Goal: Information Seeking & Learning: Learn about a topic

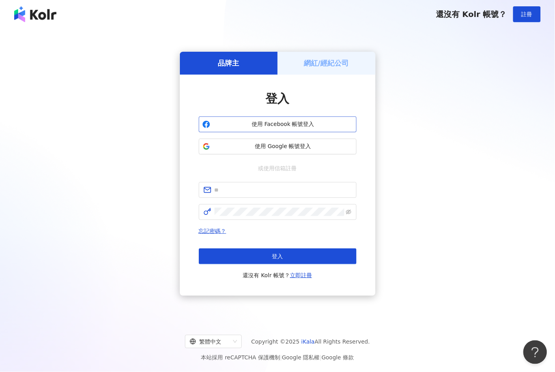
click at [291, 124] on span "使用 Facebook 帳號登入" at bounding box center [283, 124] width 140 height 8
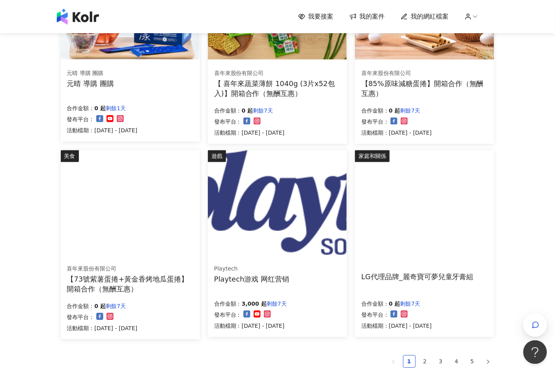
scroll to position [475, 0]
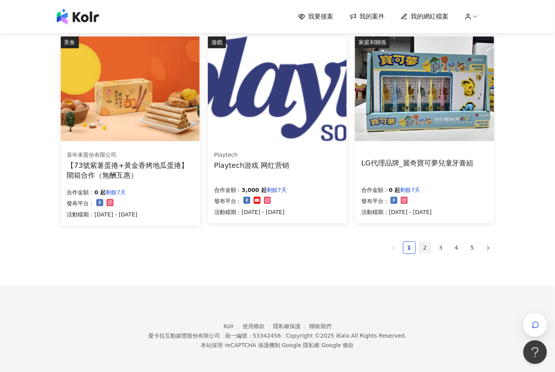
click at [425, 247] on link "2" at bounding box center [425, 247] width 12 height 12
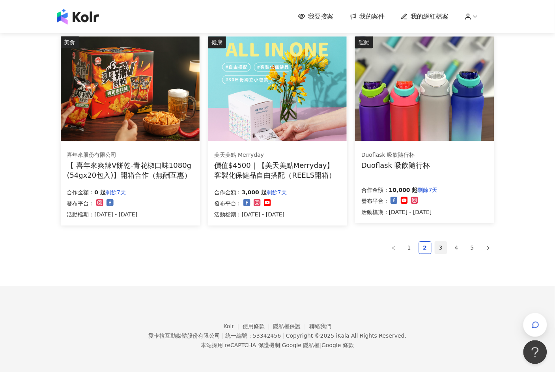
click at [442, 243] on link "3" at bounding box center [441, 247] width 12 height 12
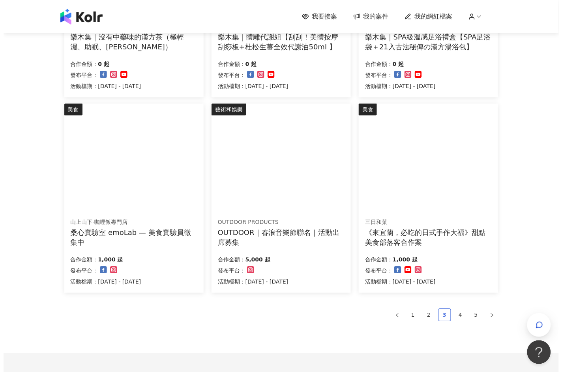
scroll to position [387, 0]
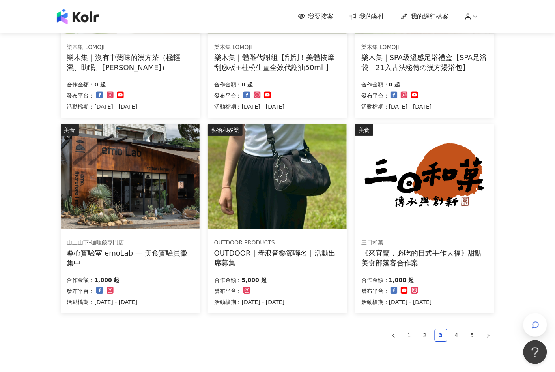
click at [320, 212] on img at bounding box center [277, 176] width 139 height 105
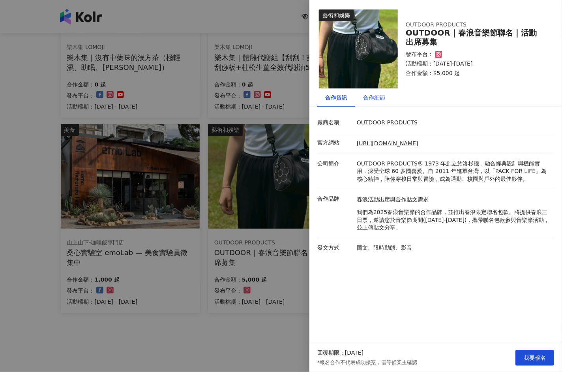
click at [383, 97] on div "合作細節" at bounding box center [374, 97] width 22 height 9
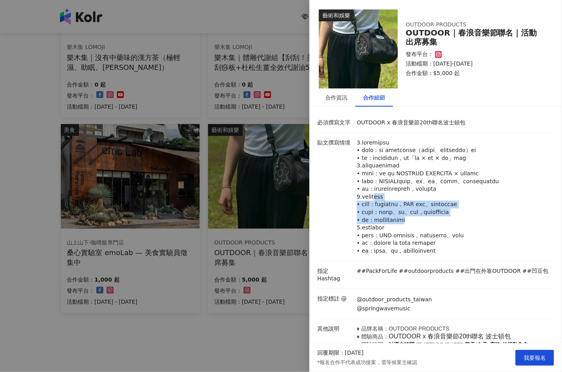
drag, startPoint x: 389, startPoint y: 213, endPoint x: 452, endPoint y: 232, distance: 65.3
click at [452, 232] on p at bounding box center [453, 197] width 193 height 116
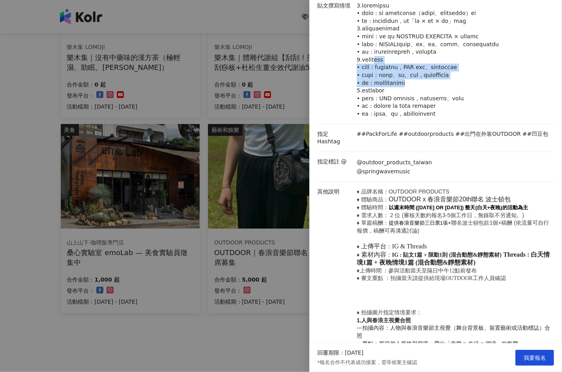
scroll to position [175, 0]
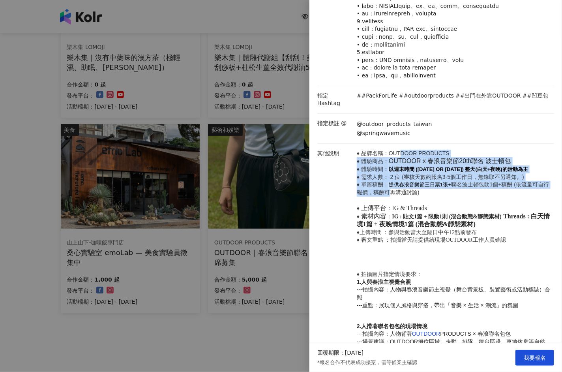
drag, startPoint x: 399, startPoint y: 164, endPoint x: 397, endPoint y: 208, distance: 44.7
click at [397, 208] on p "♦ 品牌名稱：OUTDOOR PRODUCTS ♦ 體驗商品： OUTDOOR x 春浪音樂節20th聯名 波士頓包 ♦ 體驗時間： 以週末時間 ([DATE…" at bounding box center [453, 197] width 193 height 94
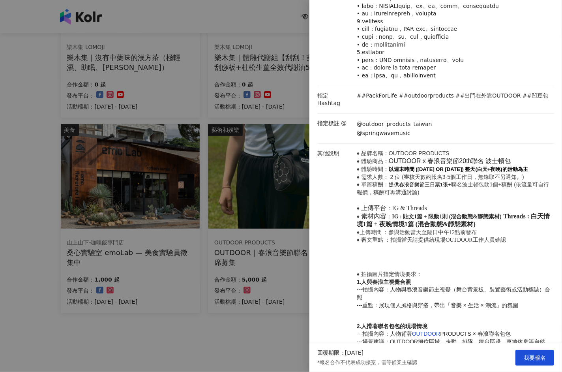
click at [234, 321] on div at bounding box center [281, 186] width 562 height 372
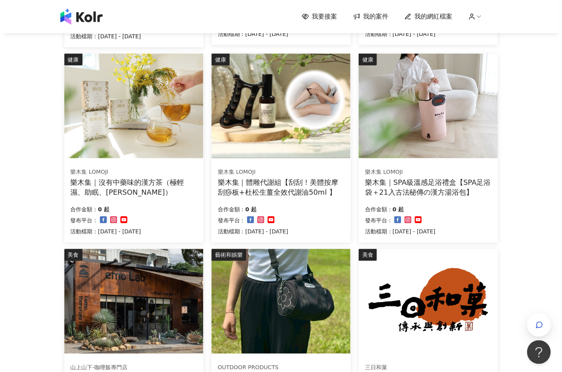
scroll to position [387, 0]
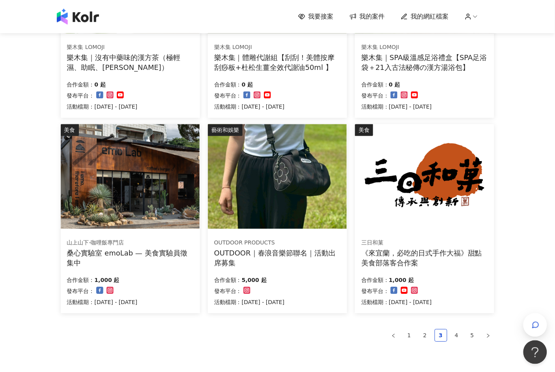
click at [133, 37] on div "樂木集 LOMOJI 樂木集｜沒有中藥味的漢方茶（極輕濕、助眠、[PERSON_NAME]） 合作金額： 0 起 發布平台： 活動檔期：[DATE] - [D…" at bounding box center [130, 76] width 139 height 81
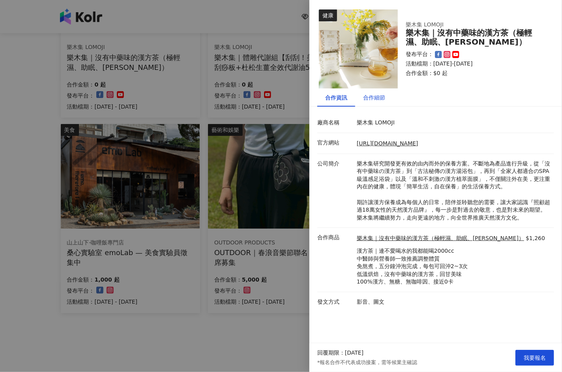
click at [380, 93] on div "合作細節" at bounding box center [374, 97] width 22 height 9
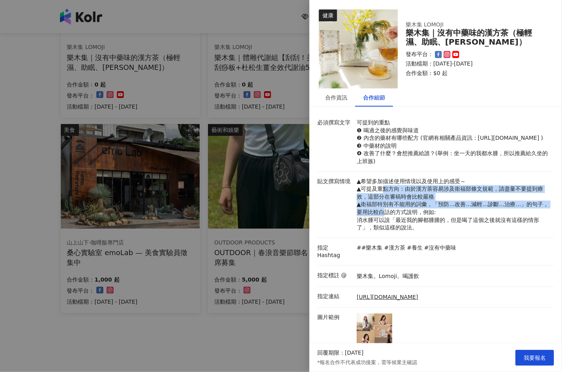
drag, startPoint x: 383, startPoint y: 196, endPoint x: 396, endPoint y: 219, distance: 26.5
click at [396, 219] on p "▲希望多加描述使用情境以及使用上的感受～ ▲可提及重點方向：由於漢方茶容易涉及衛福部條文規範，請盡量不要提到療效，這部分在審稿時會比較嚴格 ▲衛福部特別有不能…" at bounding box center [453, 205] width 193 height 54
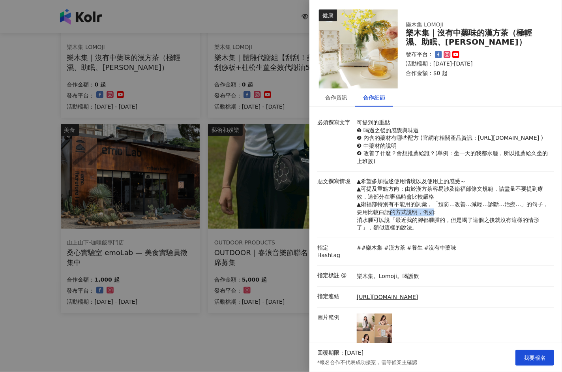
drag, startPoint x: 397, startPoint y: 219, endPoint x: 444, endPoint y: 218, distance: 47.4
click at [444, 218] on p "▲希望多加描述使用情境以及使用上的感受～ ▲可提及重點方向：由於漢方茶容易涉及衛福部條文規範，請盡量不要提到療效，這部分在審稿時會比較嚴格 ▲衛福部特別有不能…" at bounding box center [453, 205] width 193 height 54
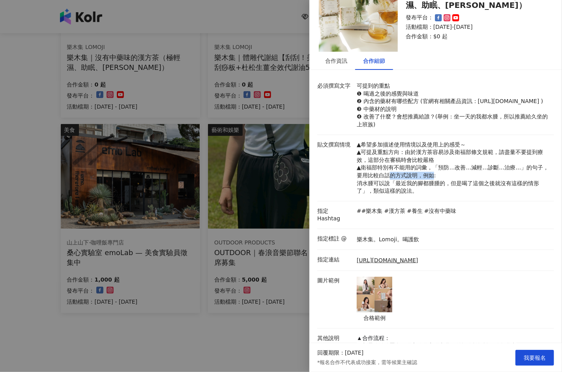
scroll to position [88, 0]
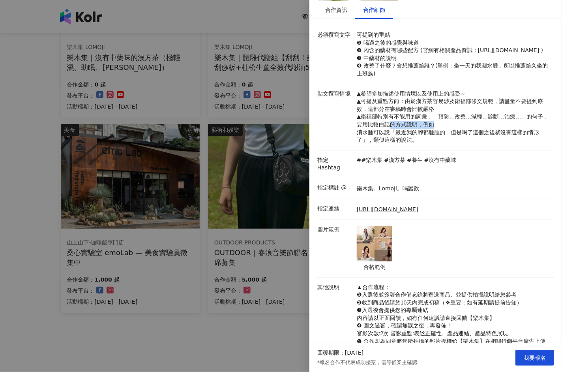
click at [375, 254] on img at bounding box center [375, 244] width 36 height 36
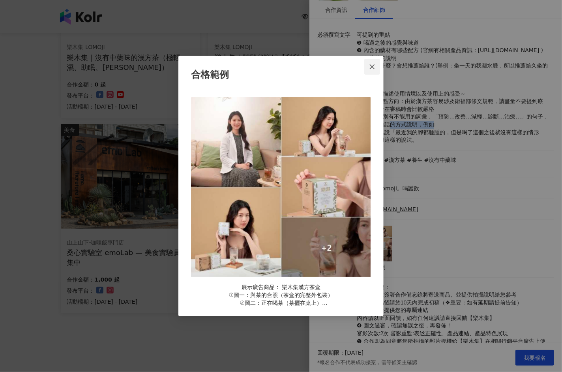
click at [373, 66] on icon "close" at bounding box center [372, 67] width 6 height 6
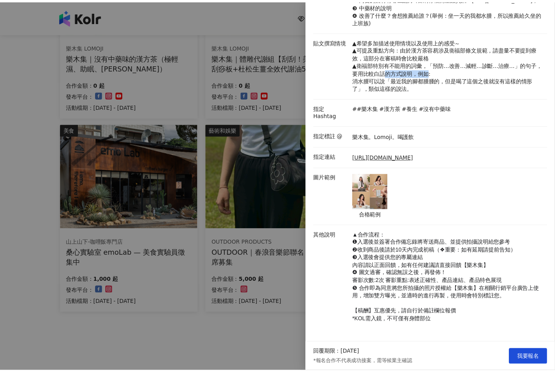
scroll to position [0, 0]
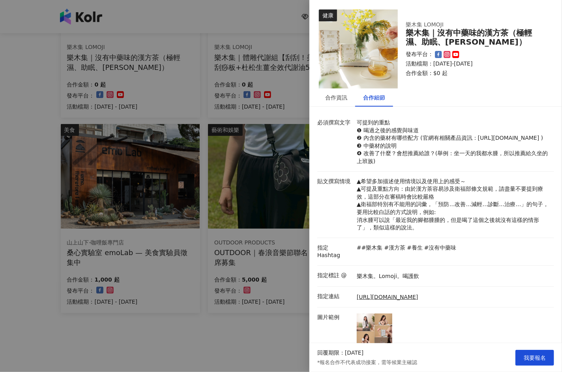
click at [210, 212] on div at bounding box center [281, 186] width 562 height 372
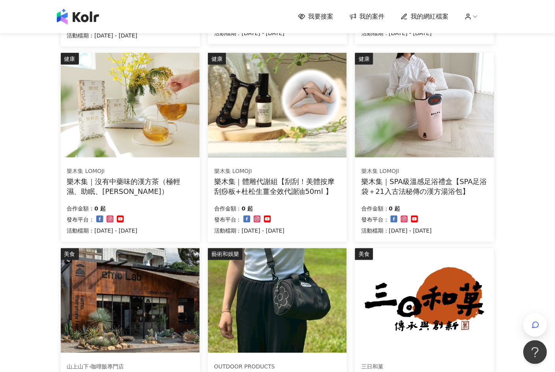
scroll to position [475, 0]
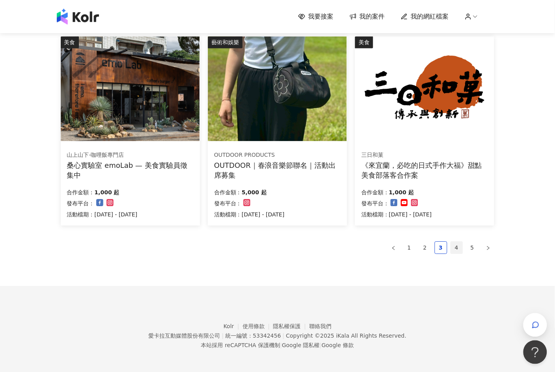
click at [454, 243] on link "4" at bounding box center [457, 247] width 12 height 12
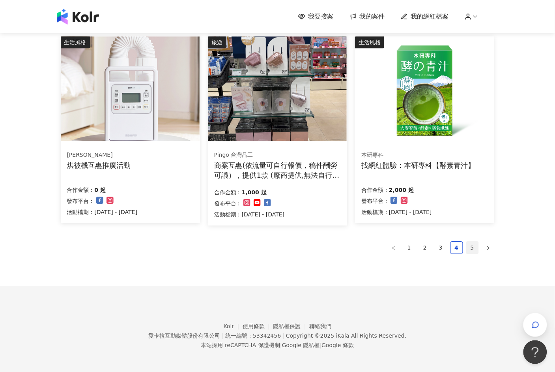
click at [473, 246] on link "5" at bounding box center [473, 247] width 12 height 12
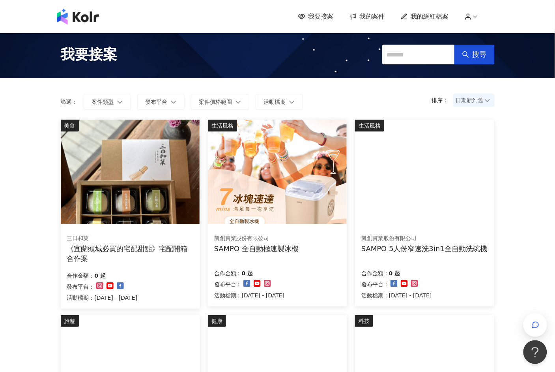
scroll to position [0, 0]
